Goal: Task Accomplishment & Management: Manage account settings

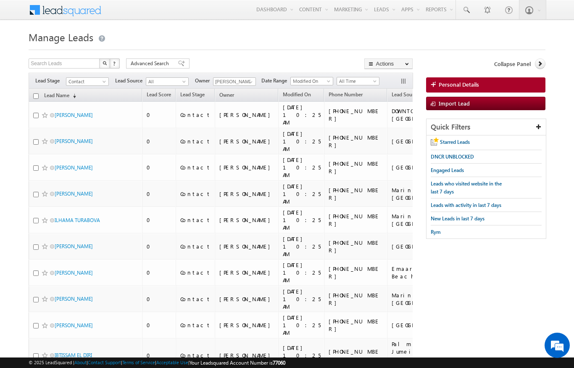
click at [34, 97] on input "checkbox" at bounding box center [35, 95] width 5 height 5
checkbox input "true"
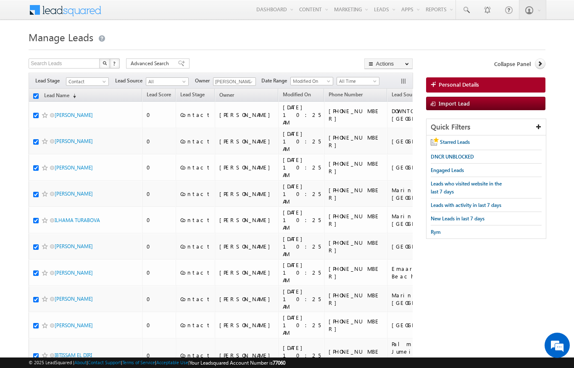
checkbox input "true"
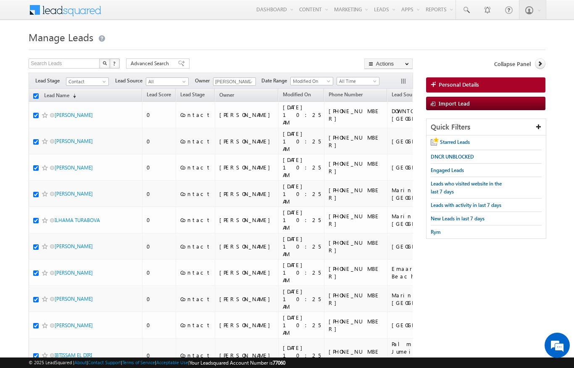
checkbox input "true"
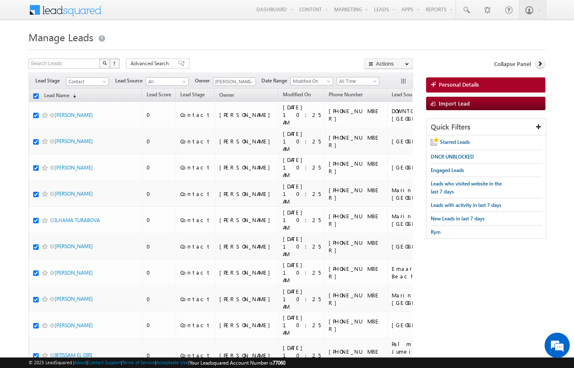
checkbox input "true"
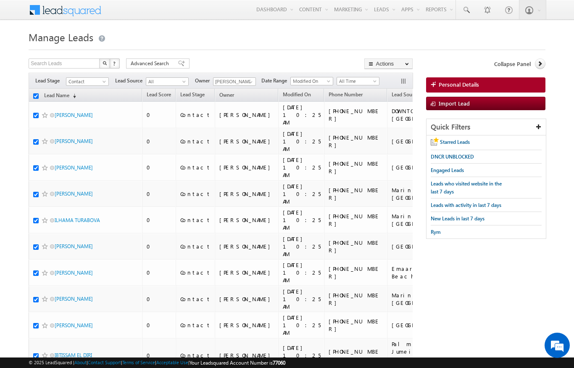
checkbox input "true"
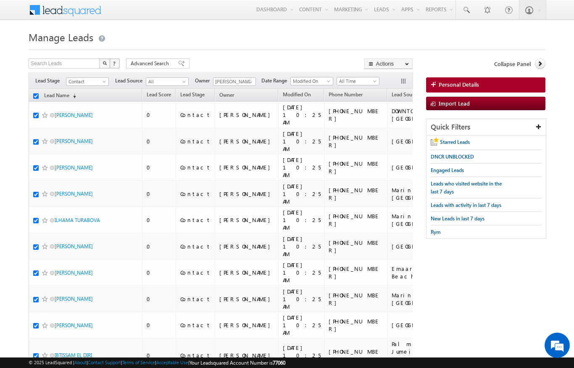
checkbox input "true"
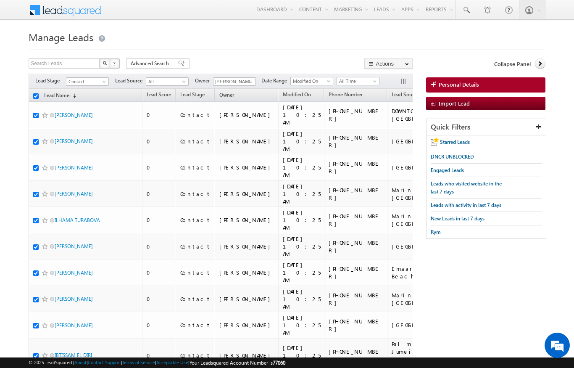
checkbox input "true"
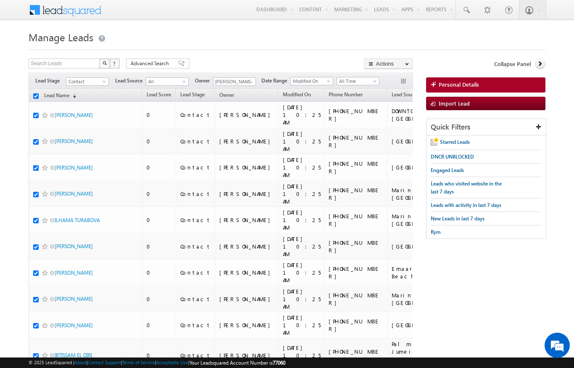
checkbox input "true"
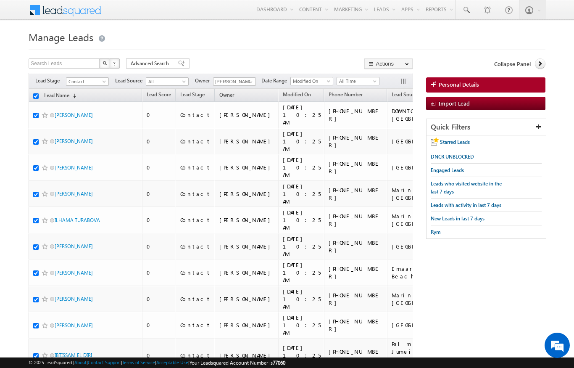
checkbox input "true"
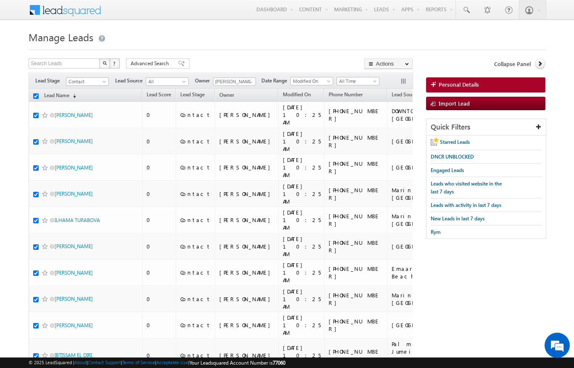
checkbox input "true"
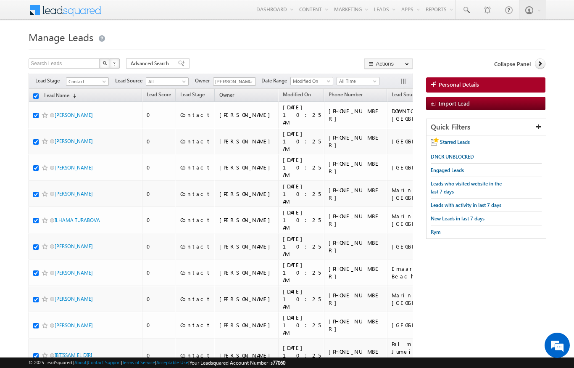
checkbox input "true"
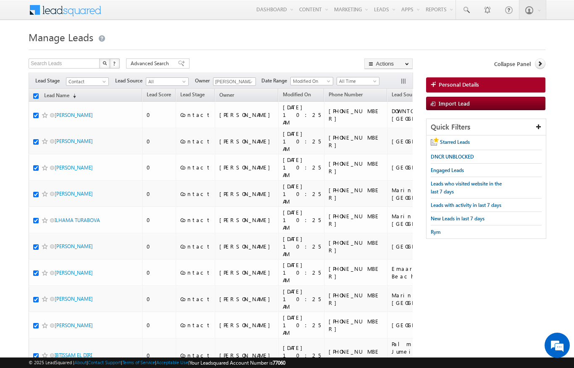
checkbox input "true"
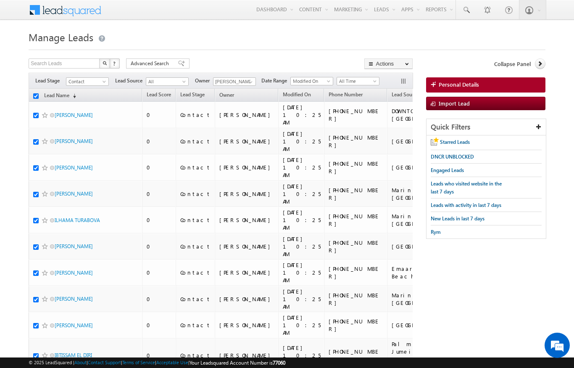
checkbox input "true"
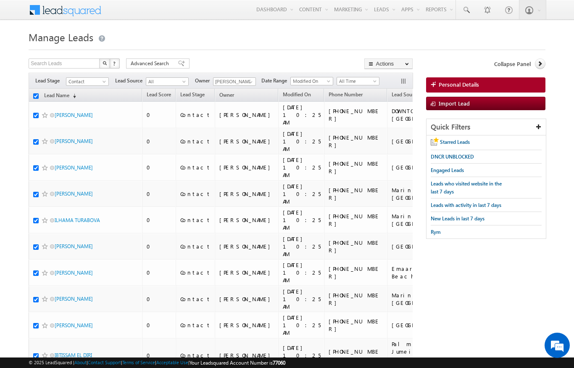
checkbox input "true"
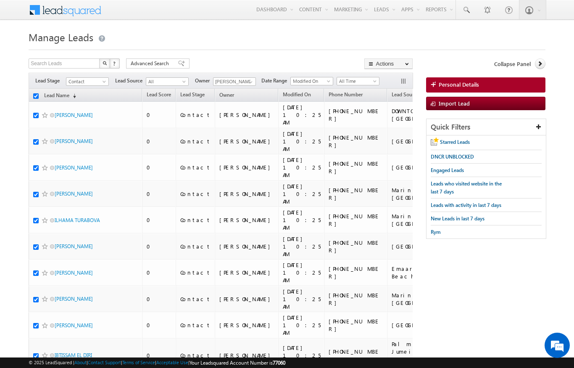
checkbox input "true"
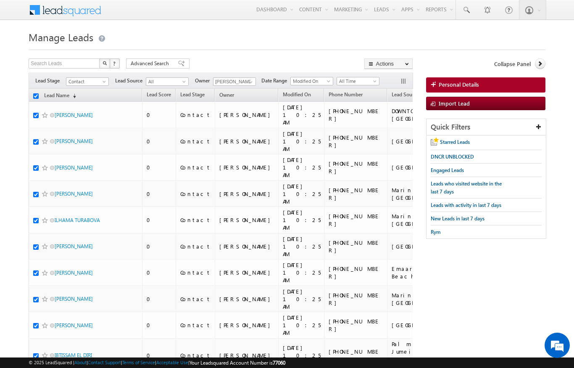
checkbox input "true"
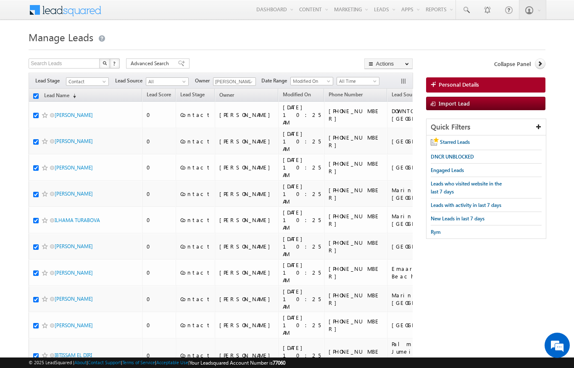
checkbox input "true"
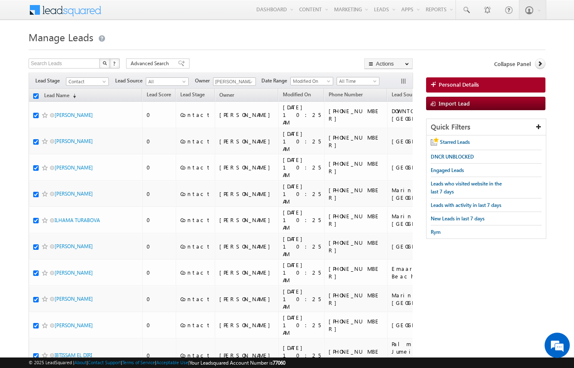
checkbox input "true"
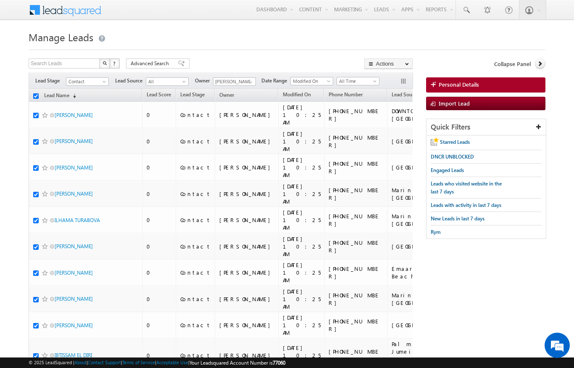
checkbox input "true"
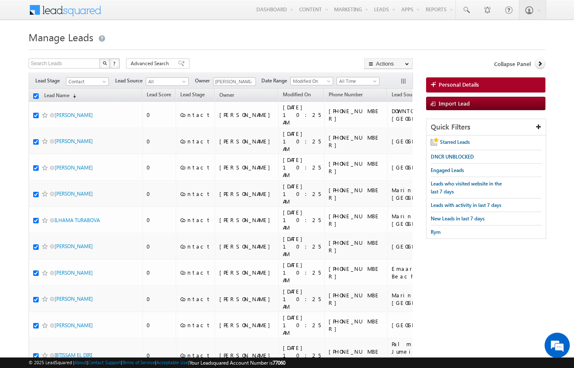
checkbox input "true"
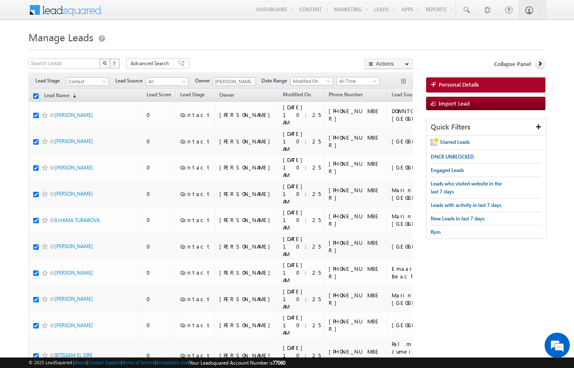
checkbox input "true"
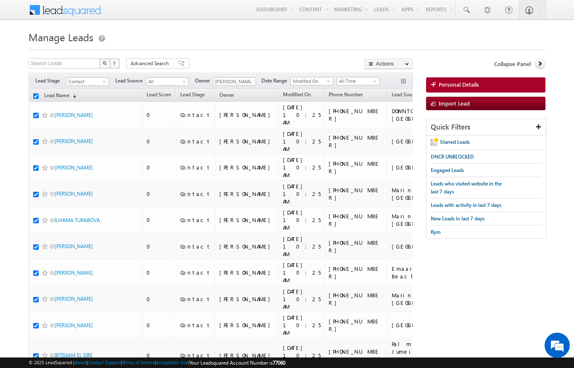
checkbox input "true"
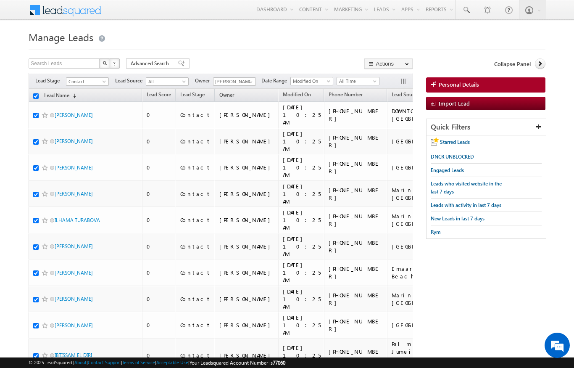
checkbox input "true"
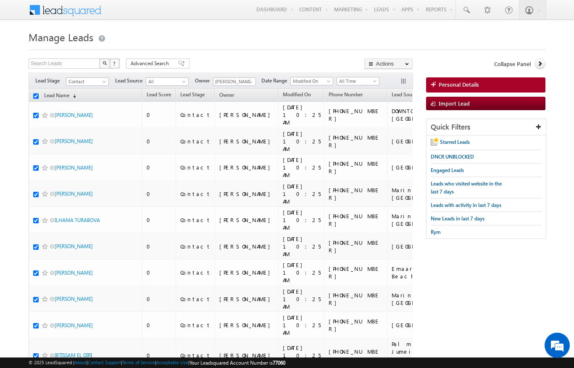
checkbox input "true"
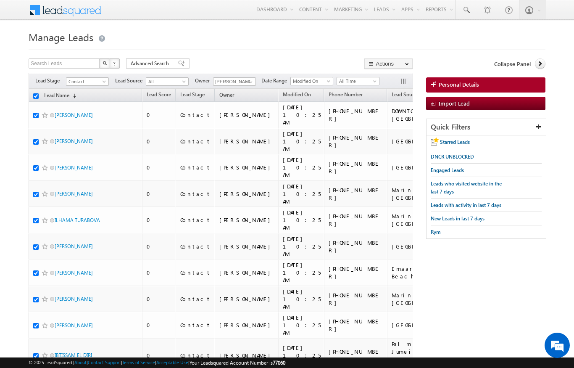
checkbox input "true"
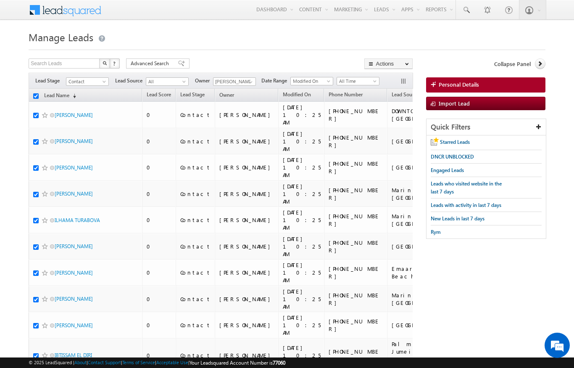
checkbox input "true"
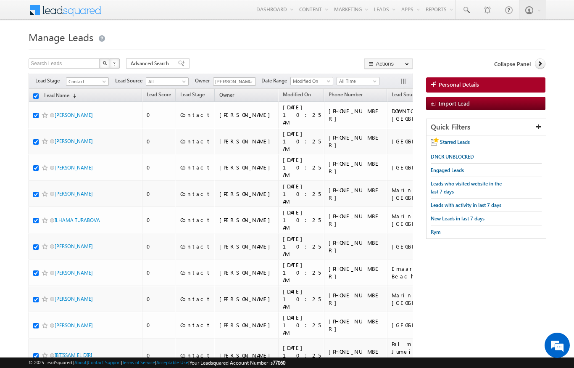
checkbox input "true"
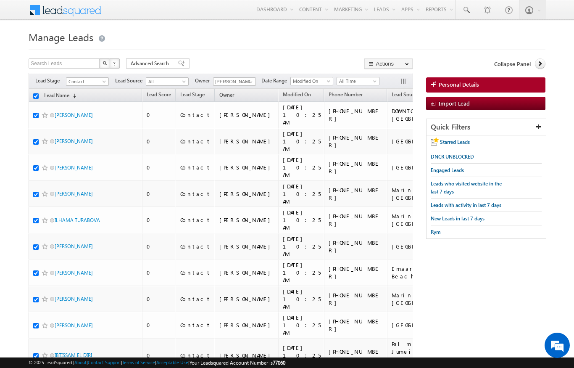
checkbox input "true"
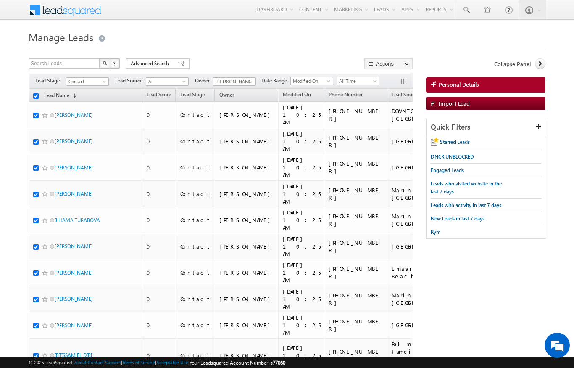
checkbox input "true"
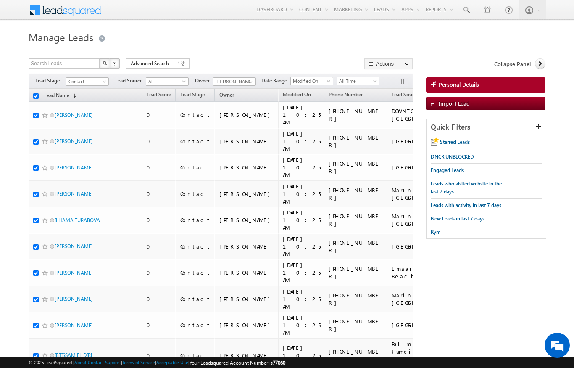
checkbox input "true"
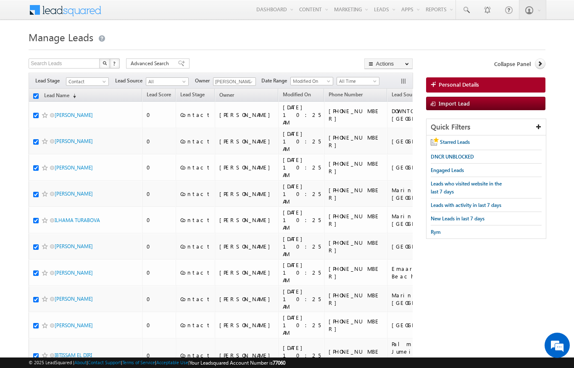
checkbox input "true"
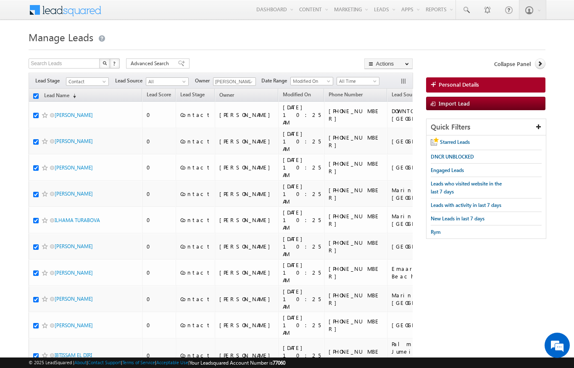
checkbox input "true"
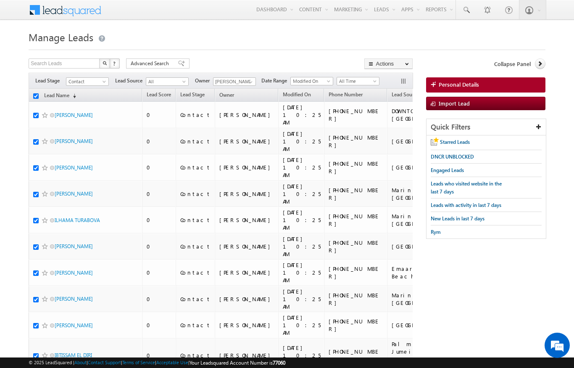
checkbox input "true"
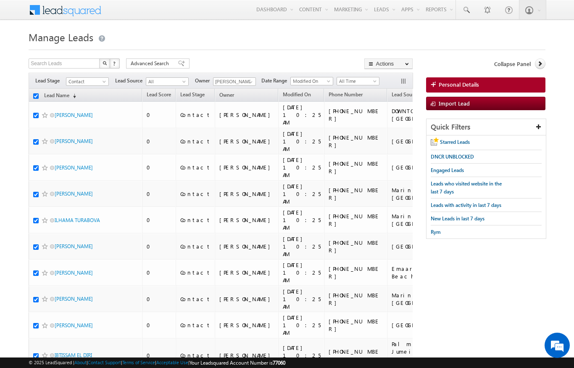
checkbox input "true"
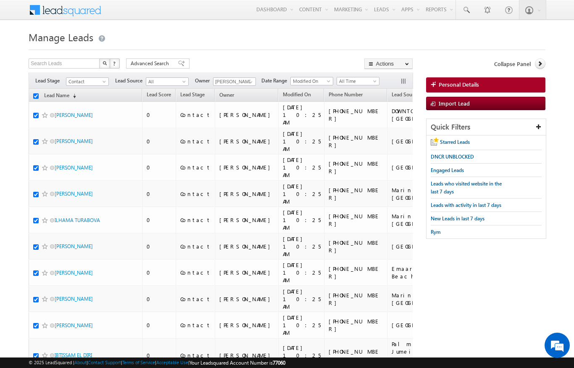
checkbox input "true"
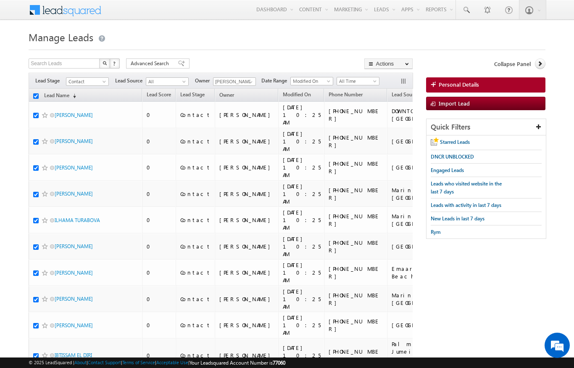
checkbox input "true"
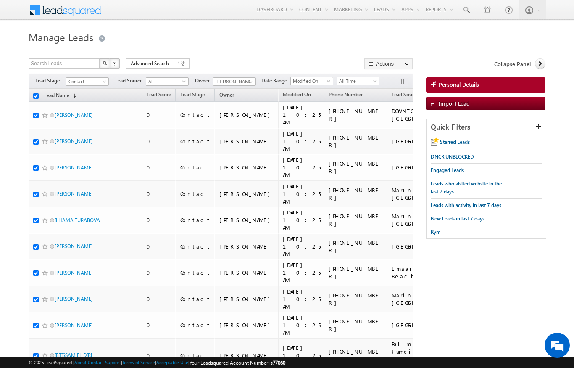
checkbox input "true"
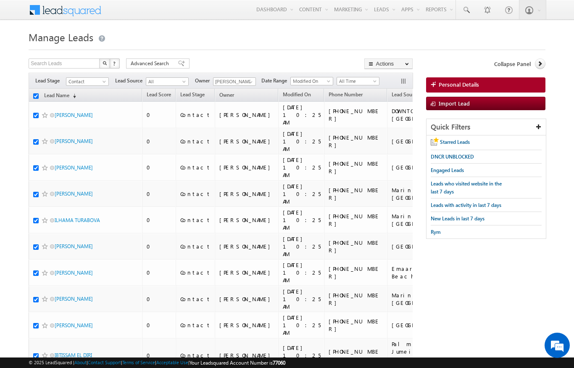
checkbox input "true"
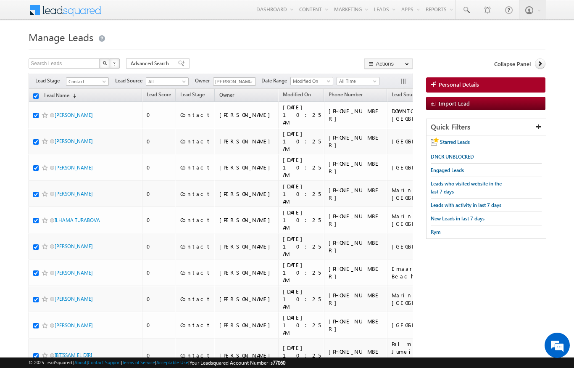
checkbox input "true"
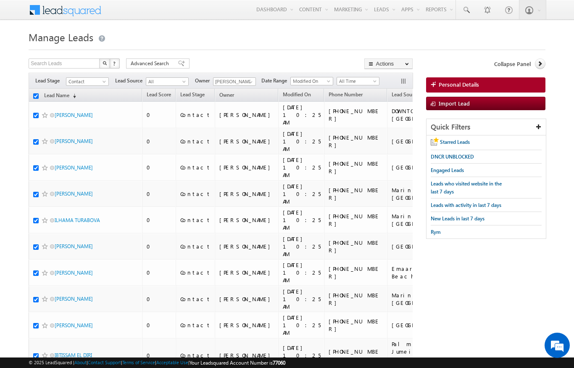
checkbox input "true"
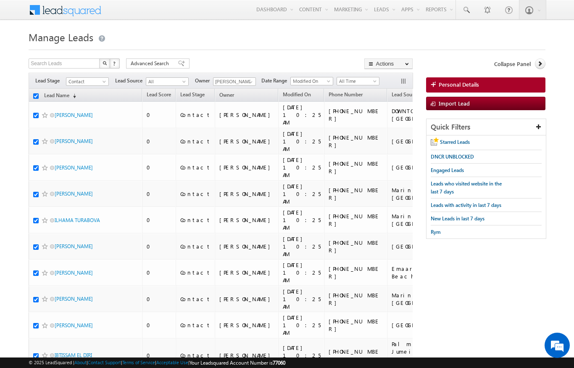
checkbox input "true"
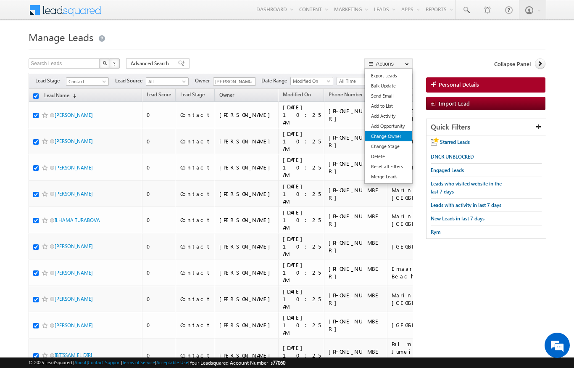
click at [396, 135] on link "Change Owner" at bounding box center [388, 136] width 47 height 10
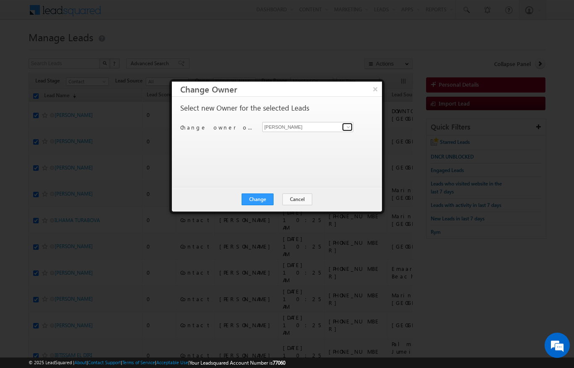
click at [343, 128] on link at bounding box center [347, 127] width 11 height 8
click at [311, 140] on span "[PERSON_NAME][EMAIL_ADDRESS][DOMAIN_NAME]" at bounding box center [304, 143] width 76 height 6
click at [260, 202] on button "Change" at bounding box center [258, 199] width 32 height 12
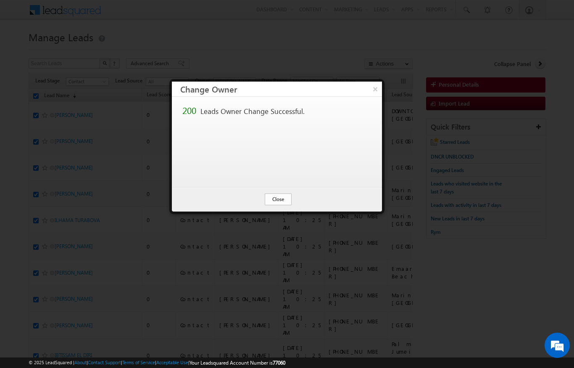
click at [279, 205] on button "Close" at bounding box center [278, 199] width 27 height 12
